Goal: Task Accomplishment & Management: Complete application form

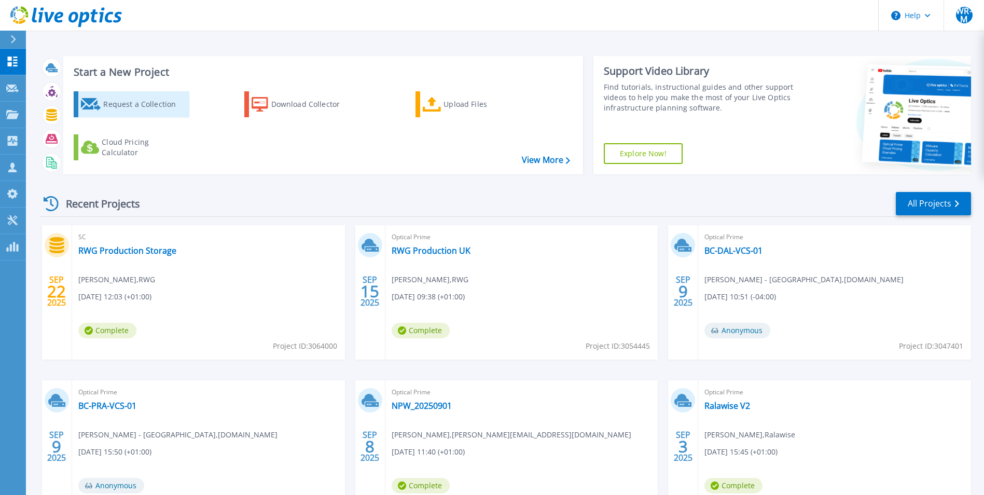
click at [129, 106] on div "Request a Collection" at bounding box center [144, 104] width 83 height 21
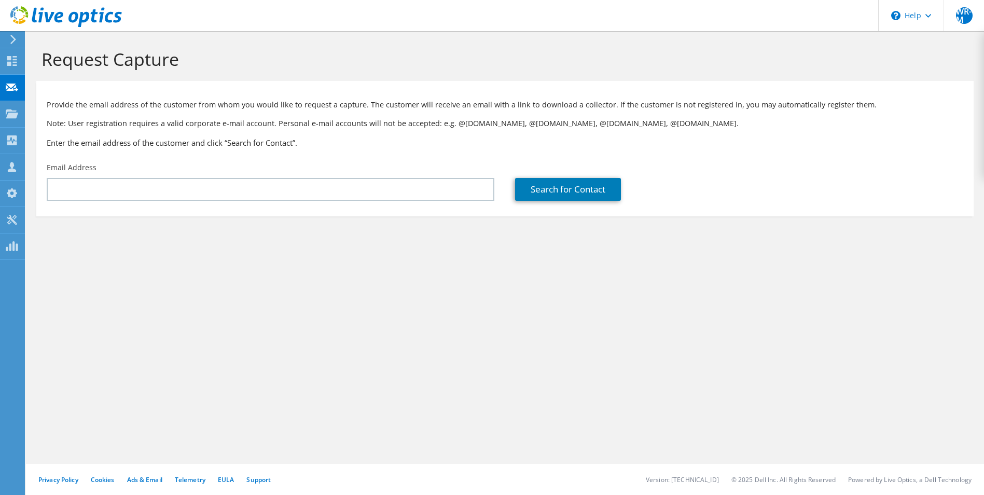
click at [165, 204] on div "Email Address" at bounding box center [270, 181] width 468 height 49
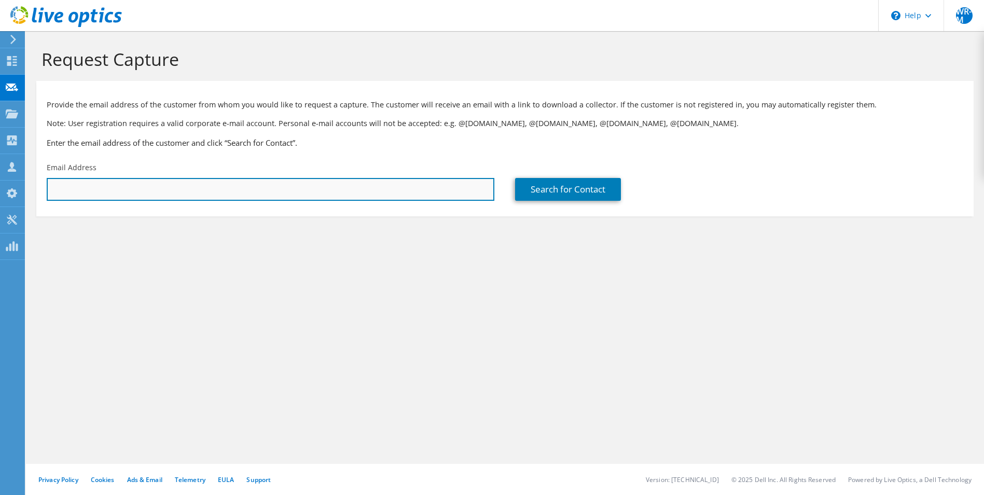
click at [162, 193] on input "text" at bounding box center [271, 189] width 448 height 23
paste input "dave.cochrane@vital.uk.com"
type input "dave.cochrane@vital.uk.com"
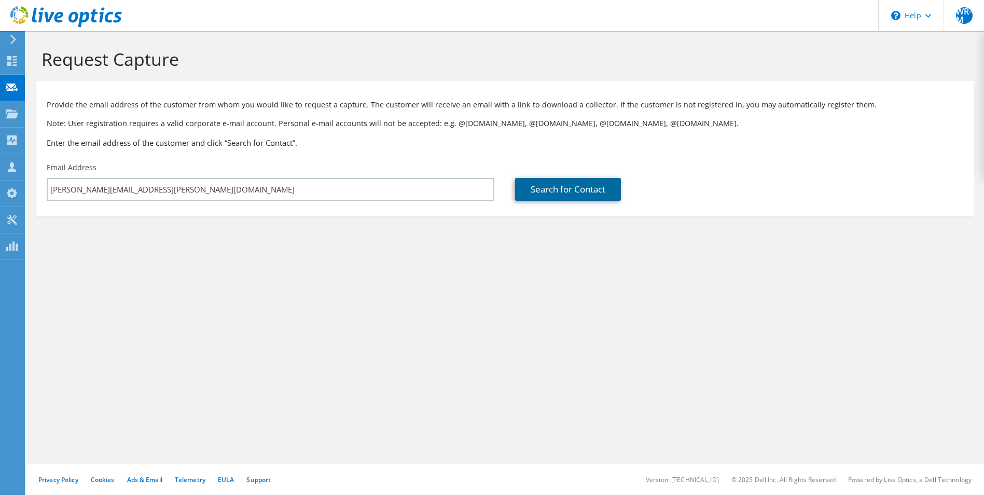
click at [575, 189] on link "Search for Contact" at bounding box center [568, 189] width 106 height 23
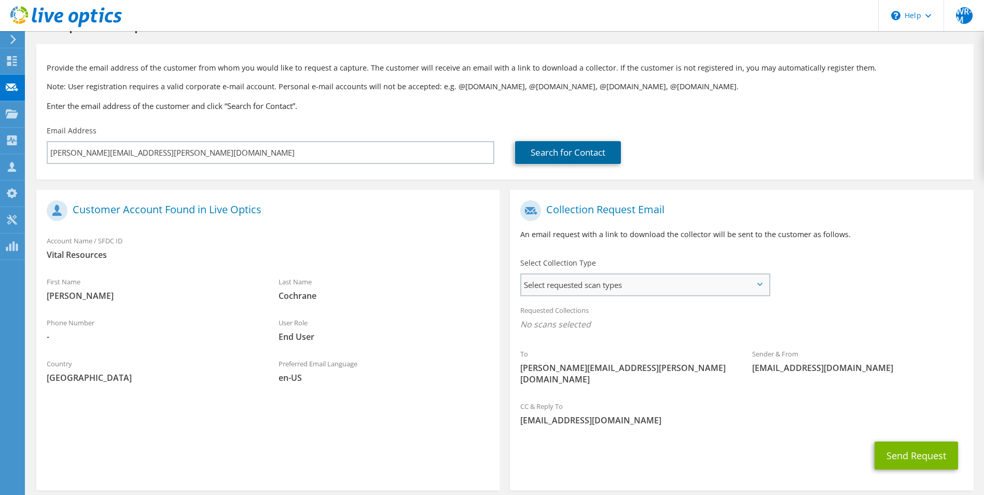
scroll to position [73, 0]
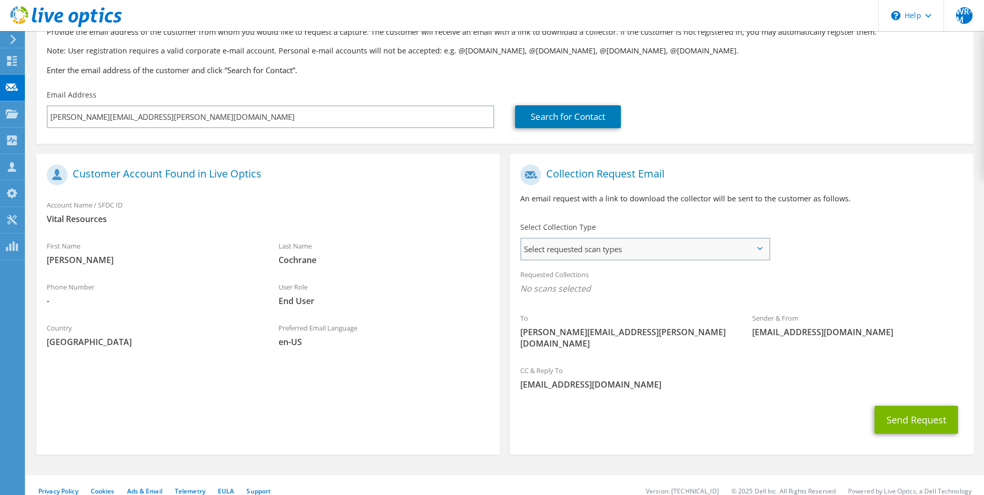
click at [641, 245] on span "Select requested scan types" at bounding box center [644, 249] width 247 height 21
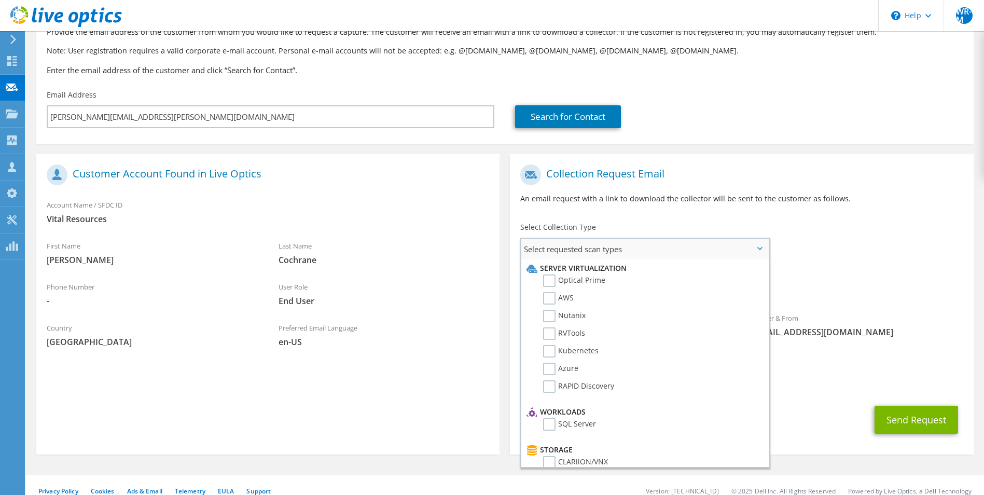
click at [582, 279] on label "Optical Prime" at bounding box center [574, 280] width 62 height 12
click at [0, 0] on input "Optical Prime" at bounding box center [0, 0] width 0 height 0
click at [711, 194] on p "An email request with a link to download the collector will be sent to the cust…" at bounding box center [741, 198] width 442 height 11
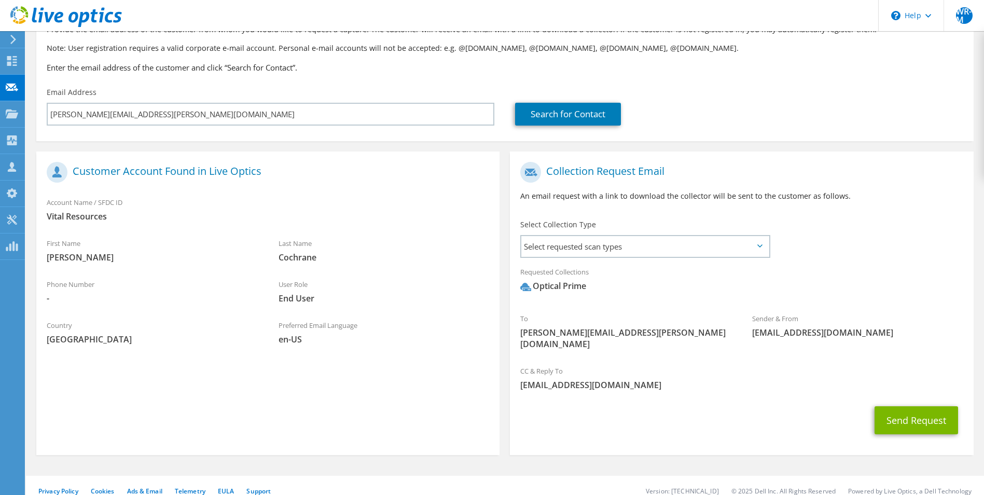
scroll to position [76, 0]
click at [912, 409] on button "Send Request" at bounding box center [916, 420] width 84 height 28
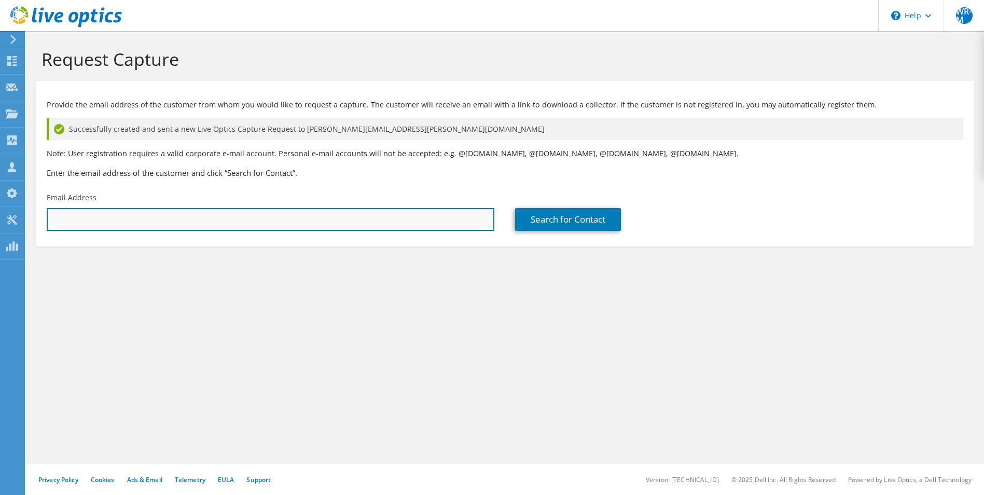
click at [128, 223] on input "text" at bounding box center [271, 219] width 448 height 23
paste input "richard.tesseyman@morson-projects.co.uk"
type input "richard.tesseyman@morson-projects.co.uk"
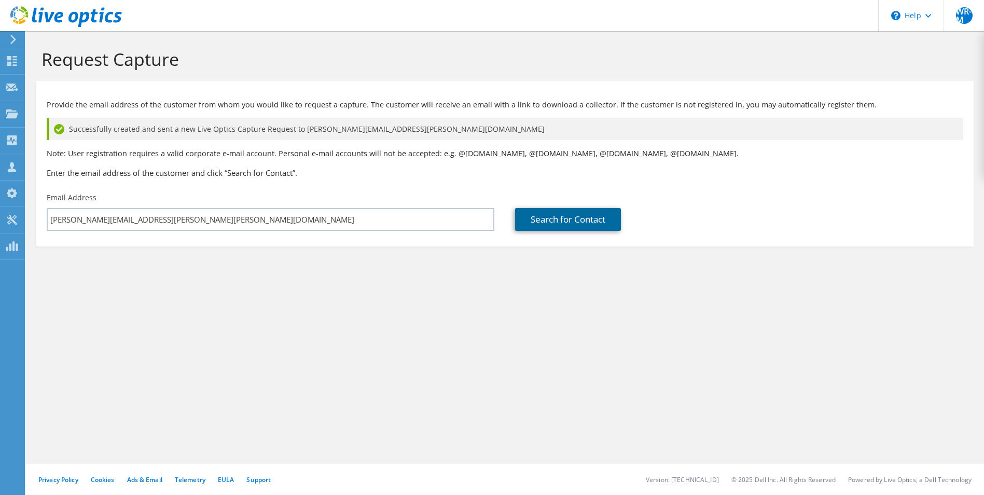
click at [582, 216] on link "Search for Contact" at bounding box center [568, 219] width 106 height 23
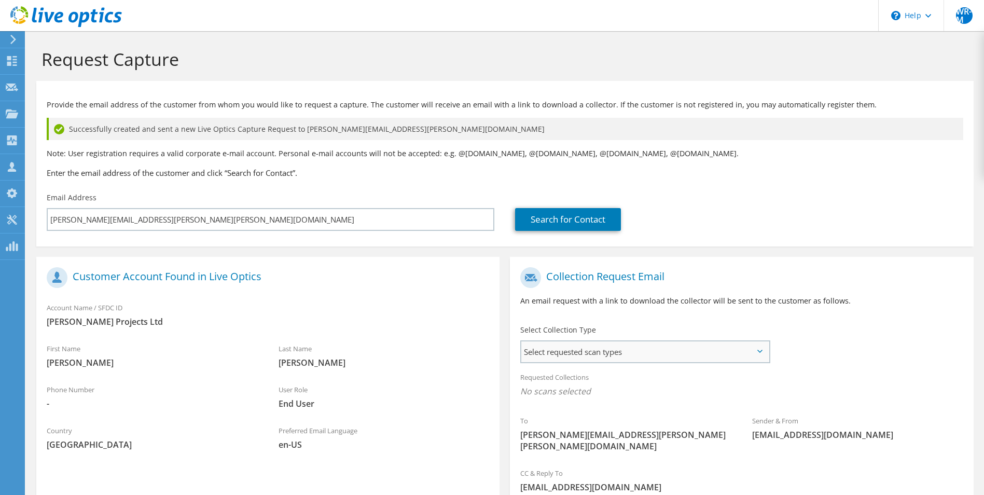
click at [616, 345] on span "Select requested scan types" at bounding box center [644, 351] width 247 height 21
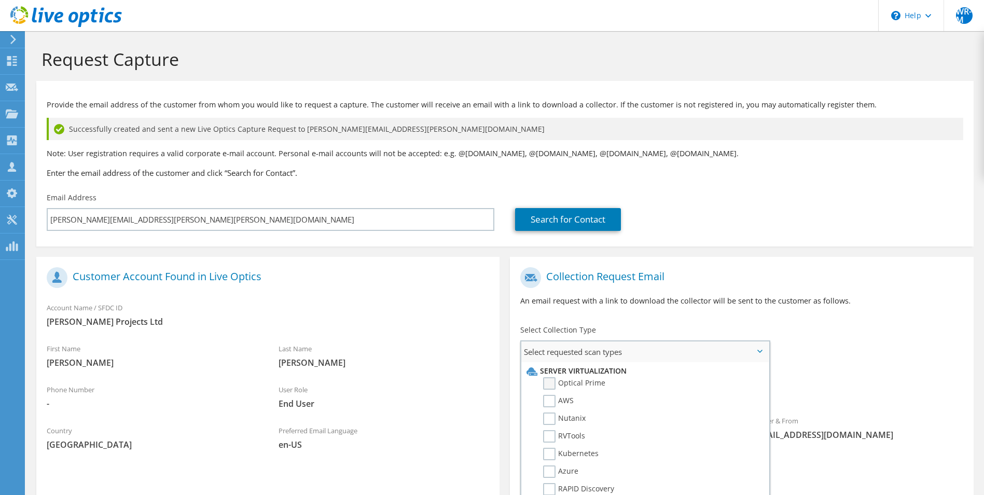
click at [588, 381] on label "Optical Prime" at bounding box center [574, 383] width 62 height 12
click at [0, 0] on input "Optical Prime" at bounding box center [0, 0] width 0 height 0
click at [693, 278] on h1 "Collection Request Email" at bounding box center [738, 277] width 437 height 21
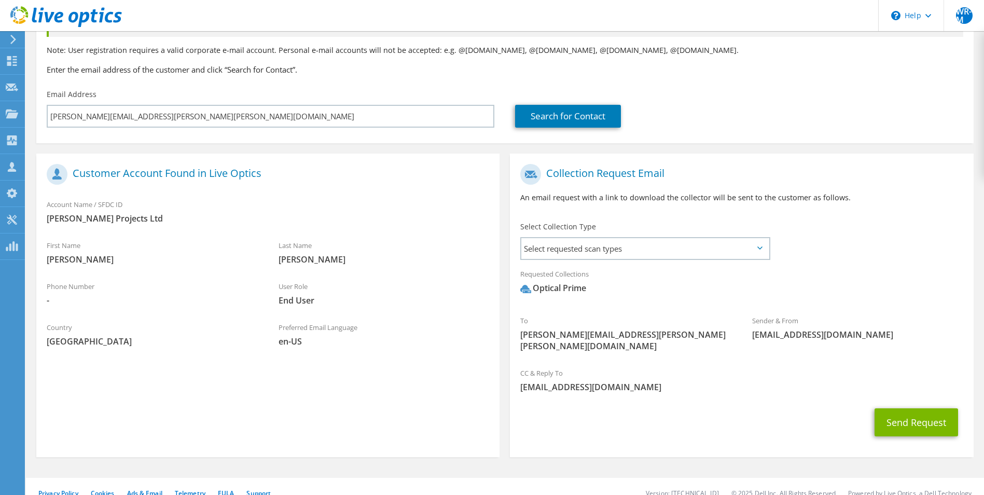
scroll to position [106, 0]
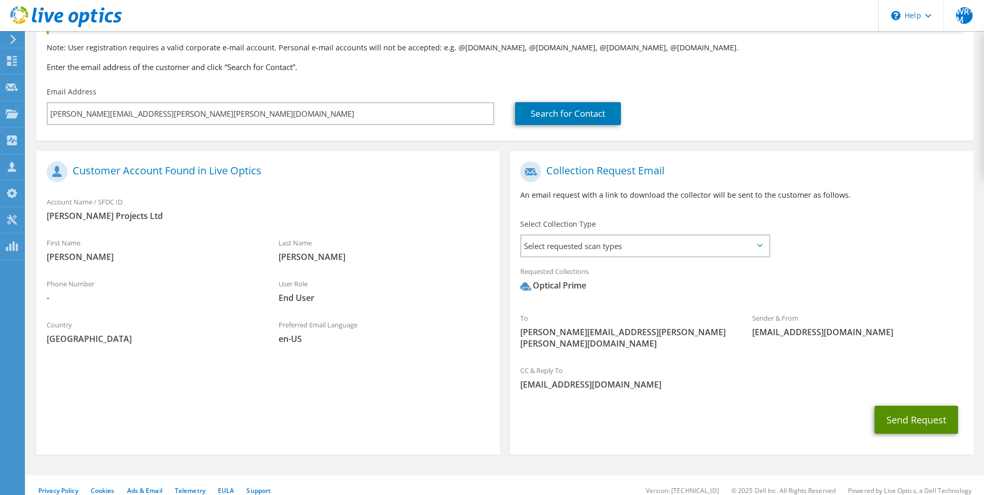
click at [915, 406] on button "Send Request" at bounding box center [916, 420] width 84 height 28
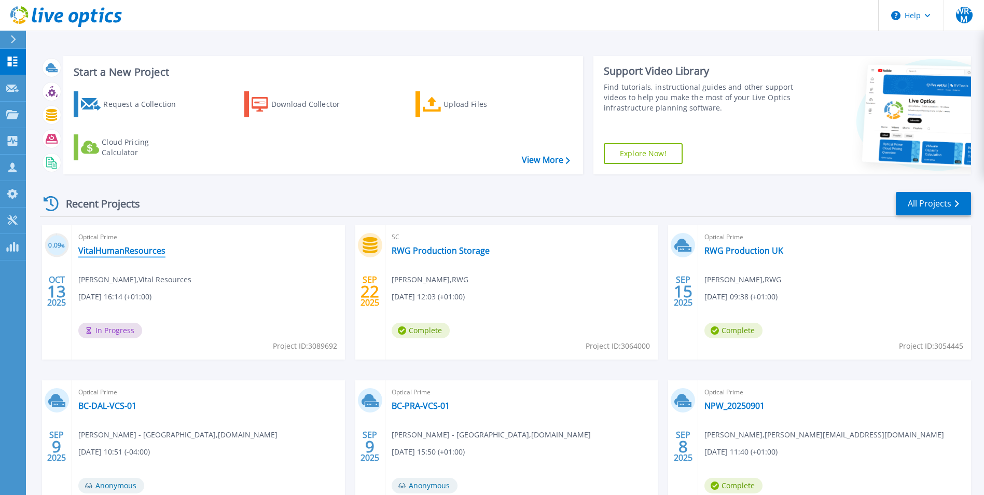
click at [137, 253] on link "VitalHumanResources" at bounding box center [121, 250] width 87 height 10
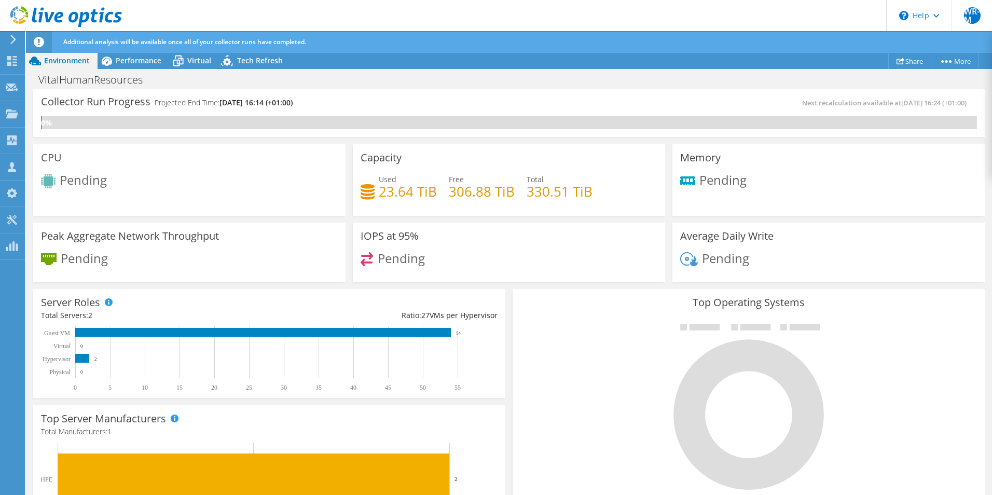
scroll to position [287, 0]
click at [572, 298] on h3 "Top Operating Systems" at bounding box center [748, 302] width 456 height 11
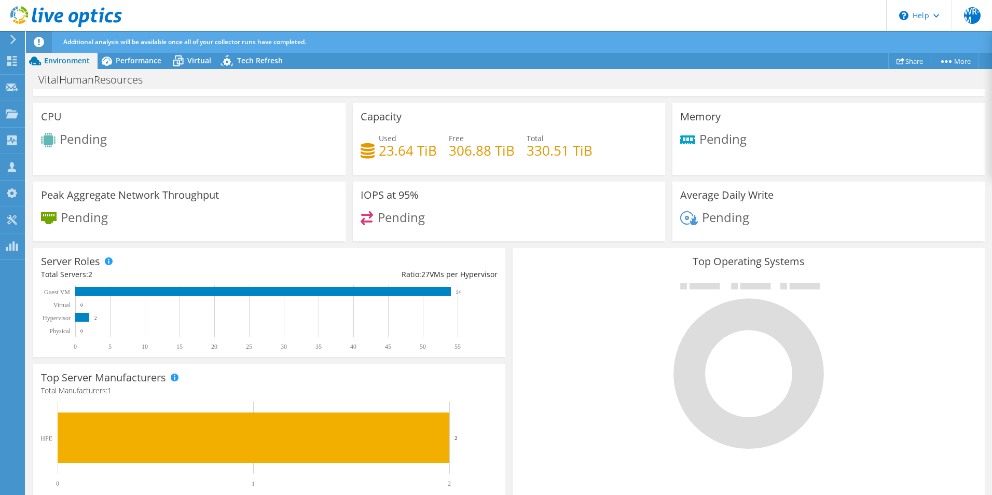
scroll to position [83, 0]
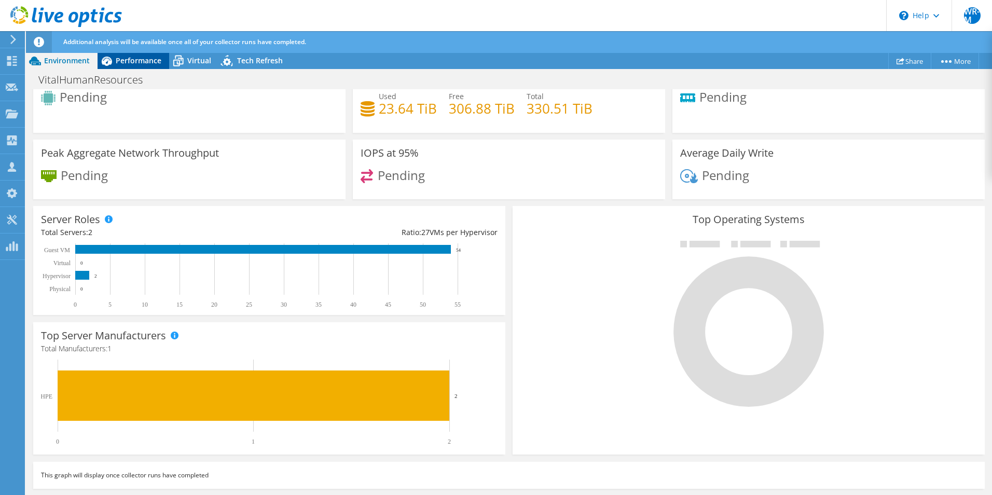
click at [111, 55] on icon at bounding box center [107, 61] width 18 height 18
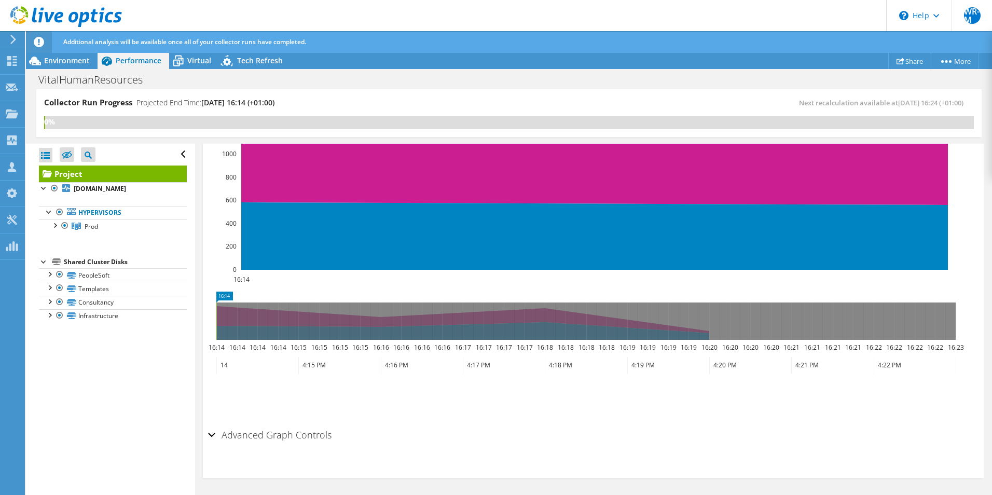
scroll to position [0, 0]
click at [96, 231] on span "Prod" at bounding box center [91, 226] width 13 height 9
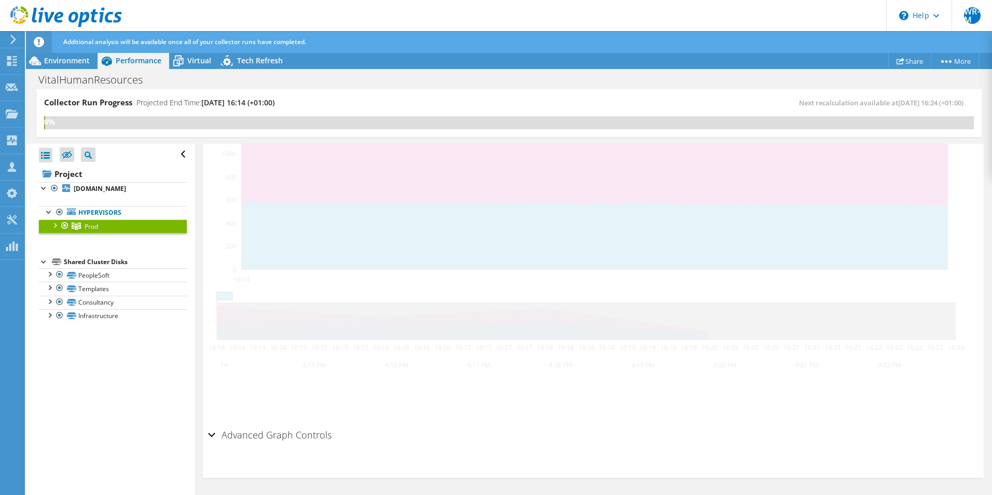
scroll to position [249, 0]
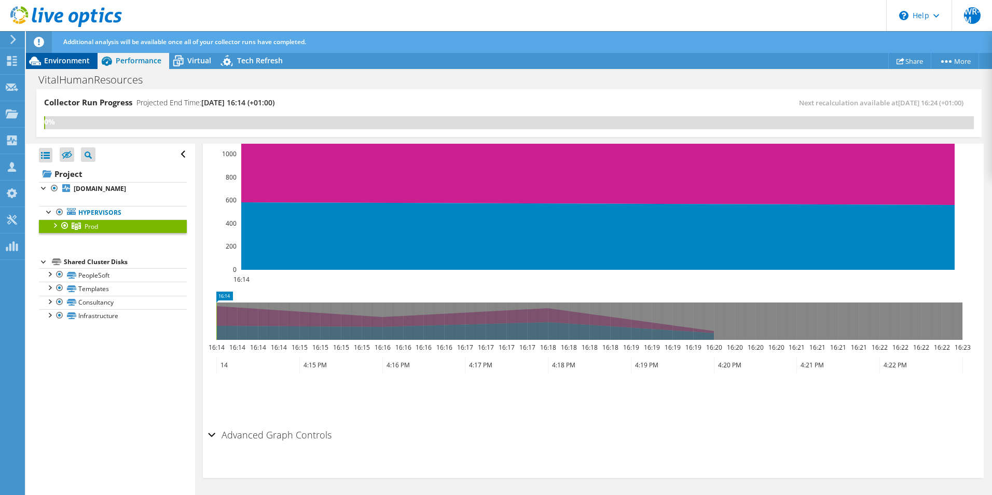
click at [72, 58] on span "Environment" at bounding box center [67, 60] width 46 height 10
